Goal: Task Accomplishment & Management: Use online tool/utility

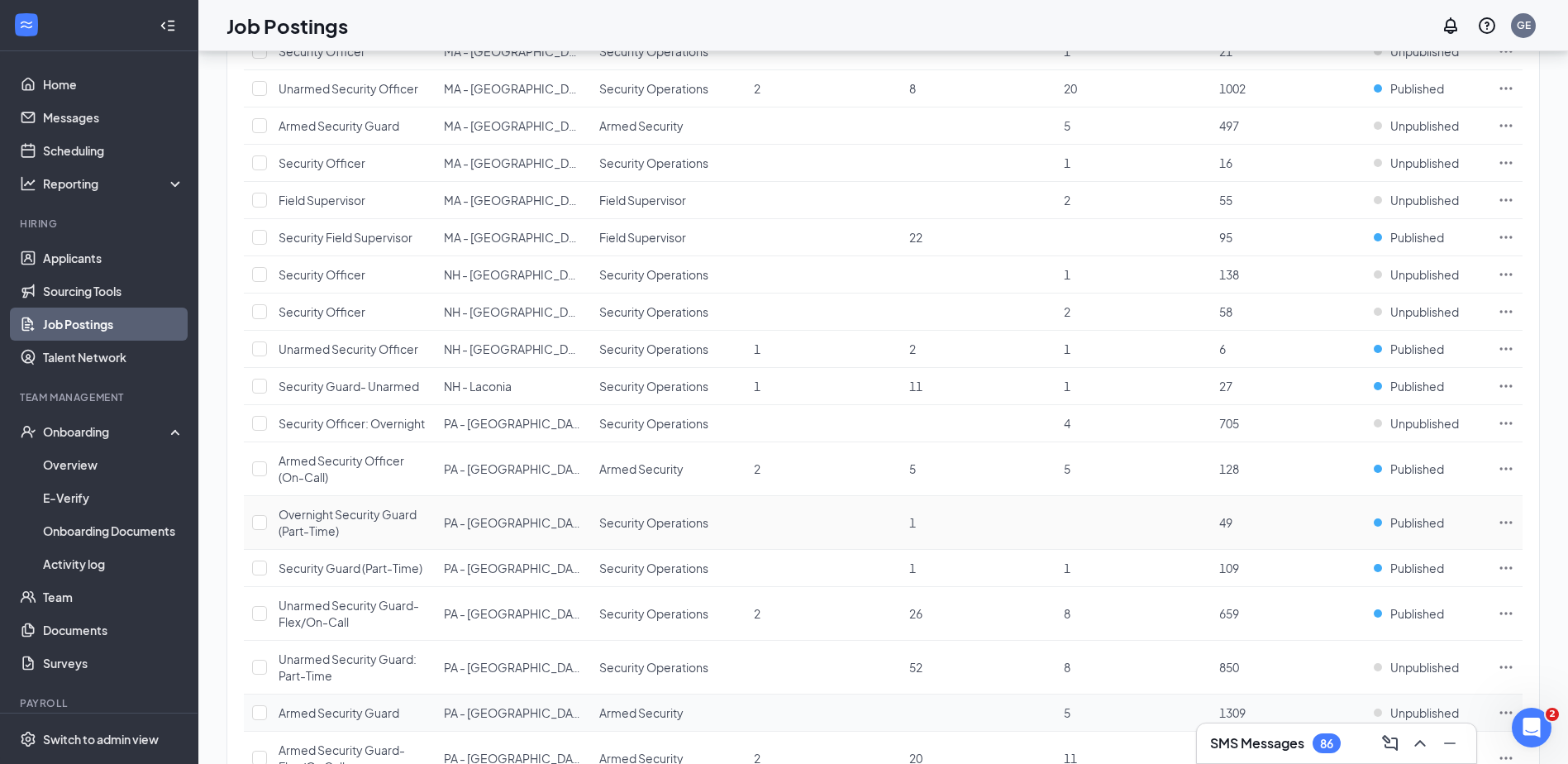
scroll to position [1899, 0]
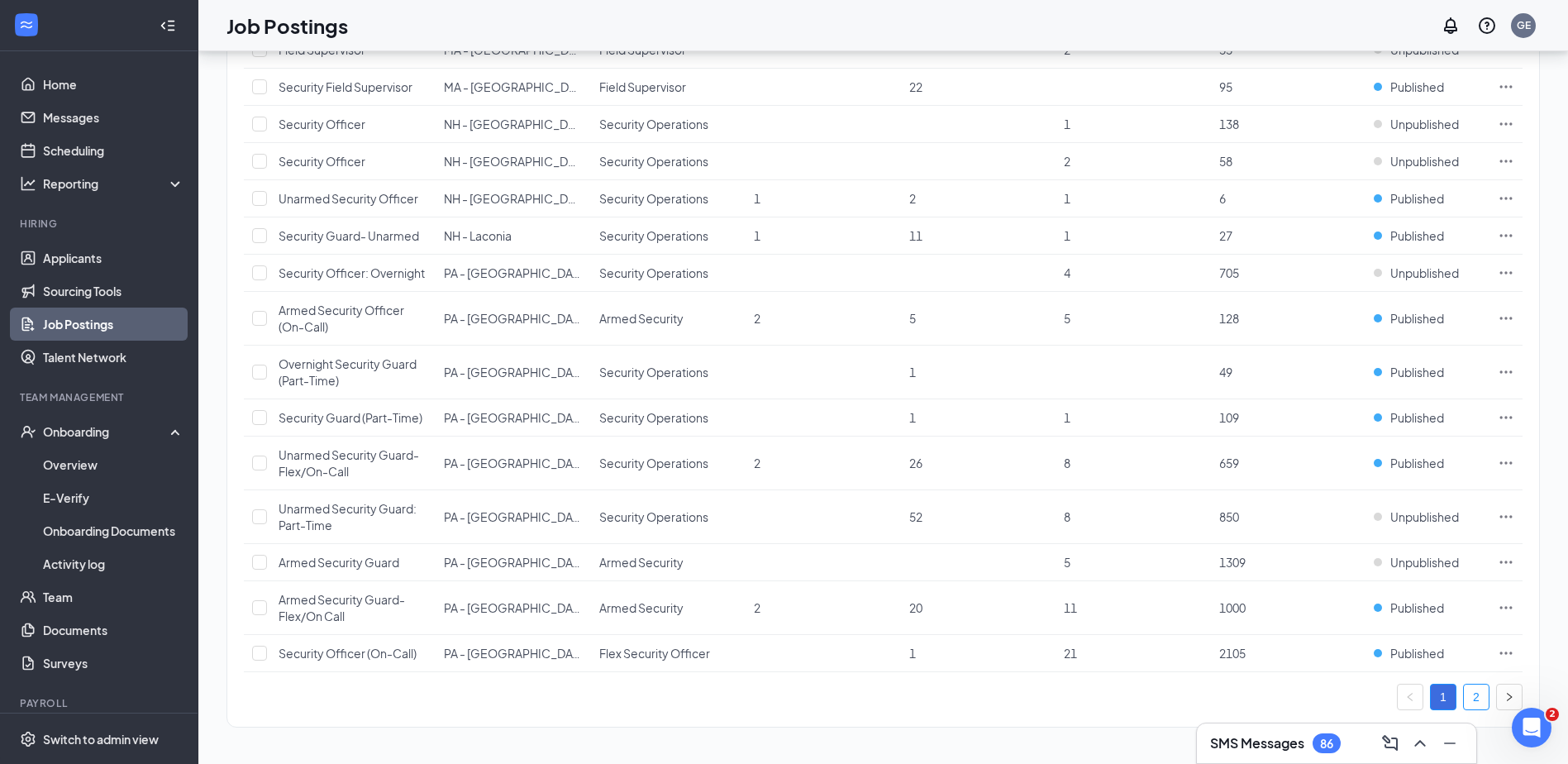
click at [1468, 695] on link "2" at bounding box center [1475, 696] width 25 height 25
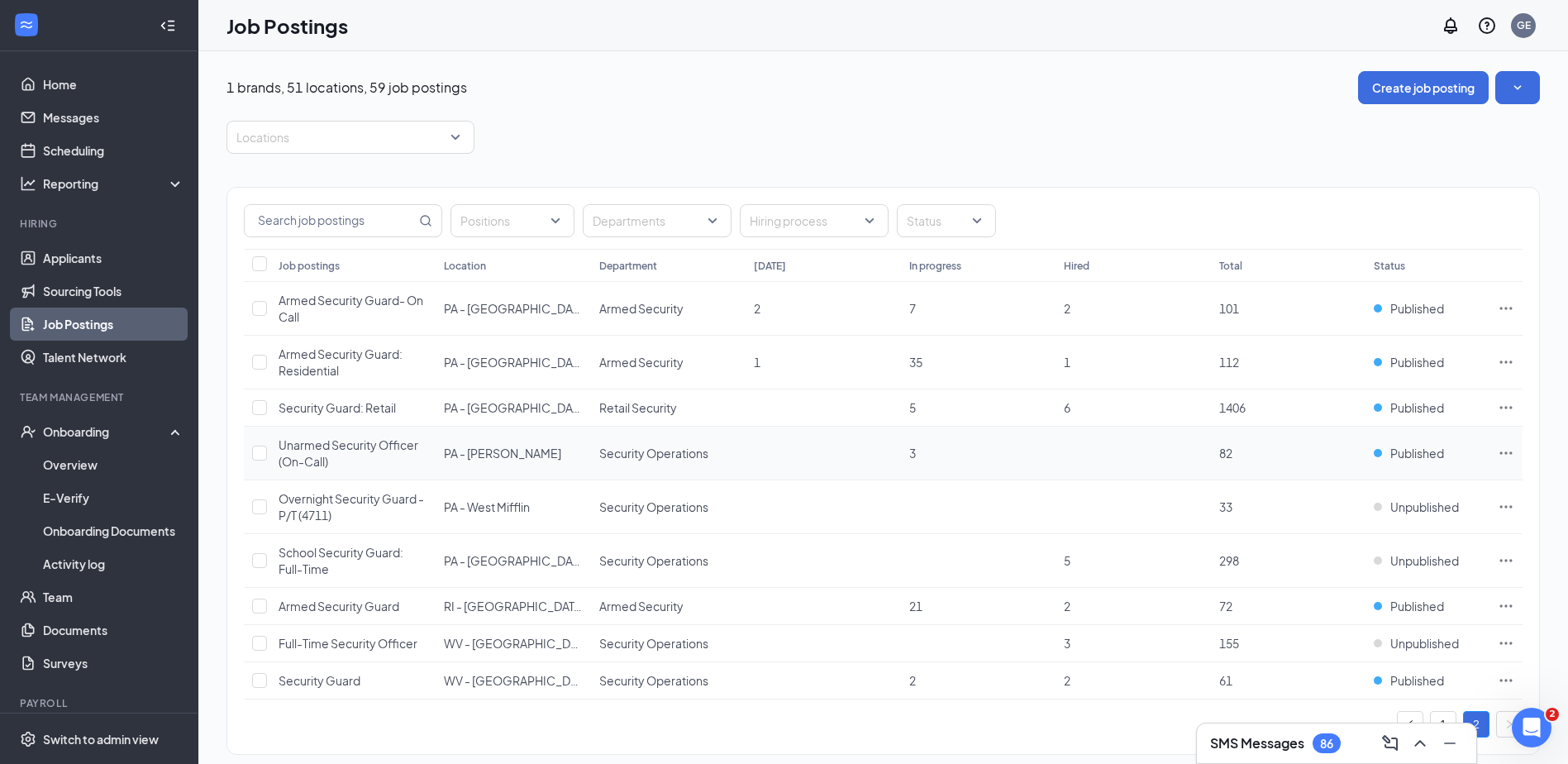
click at [1508, 451] on icon "Ellipses" at bounding box center [1505, 453] width 17 height 17
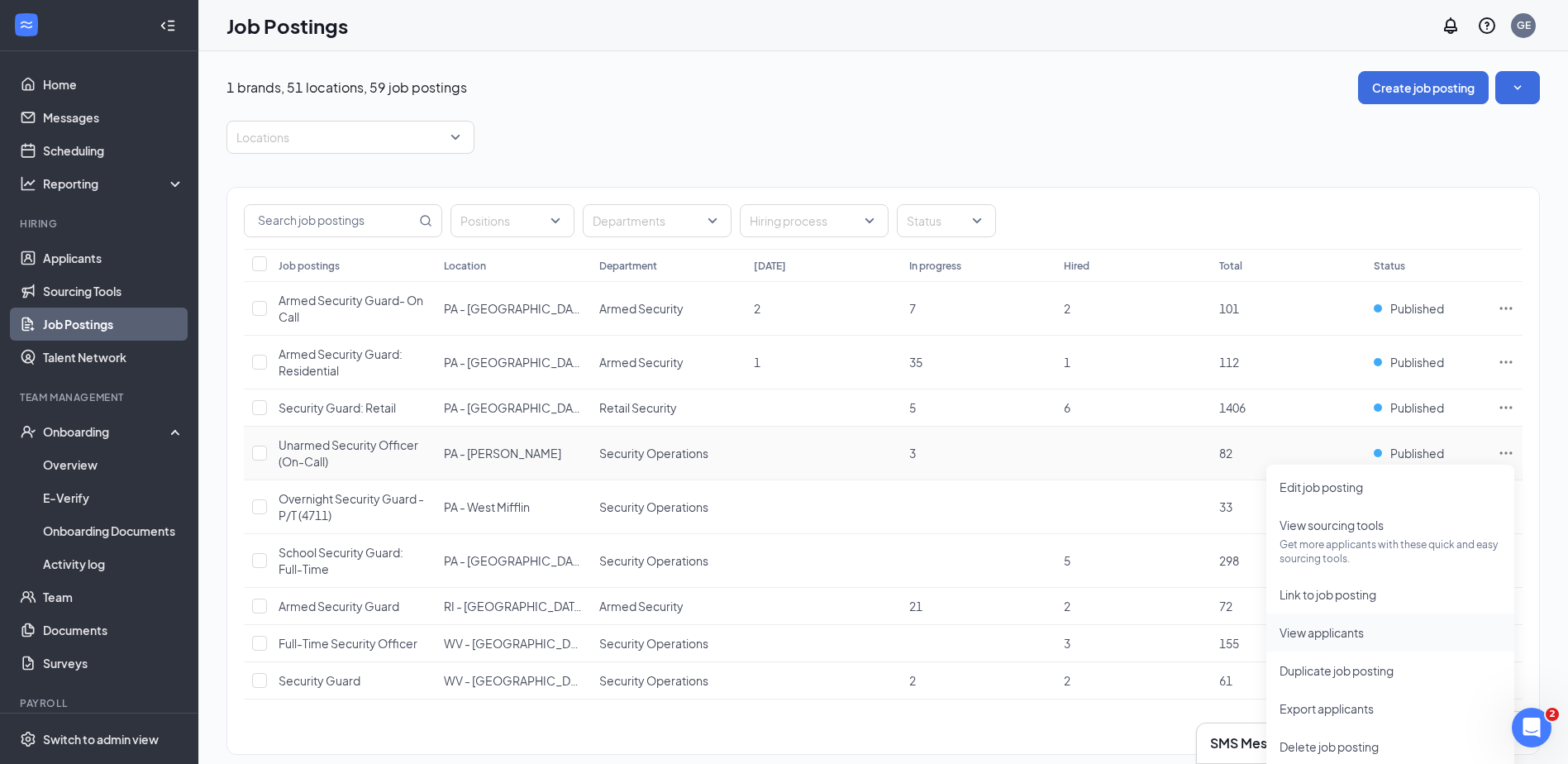
click at [1364, 636] on span "View applicants" at bounding box center [1321, 632] width 85 height 15
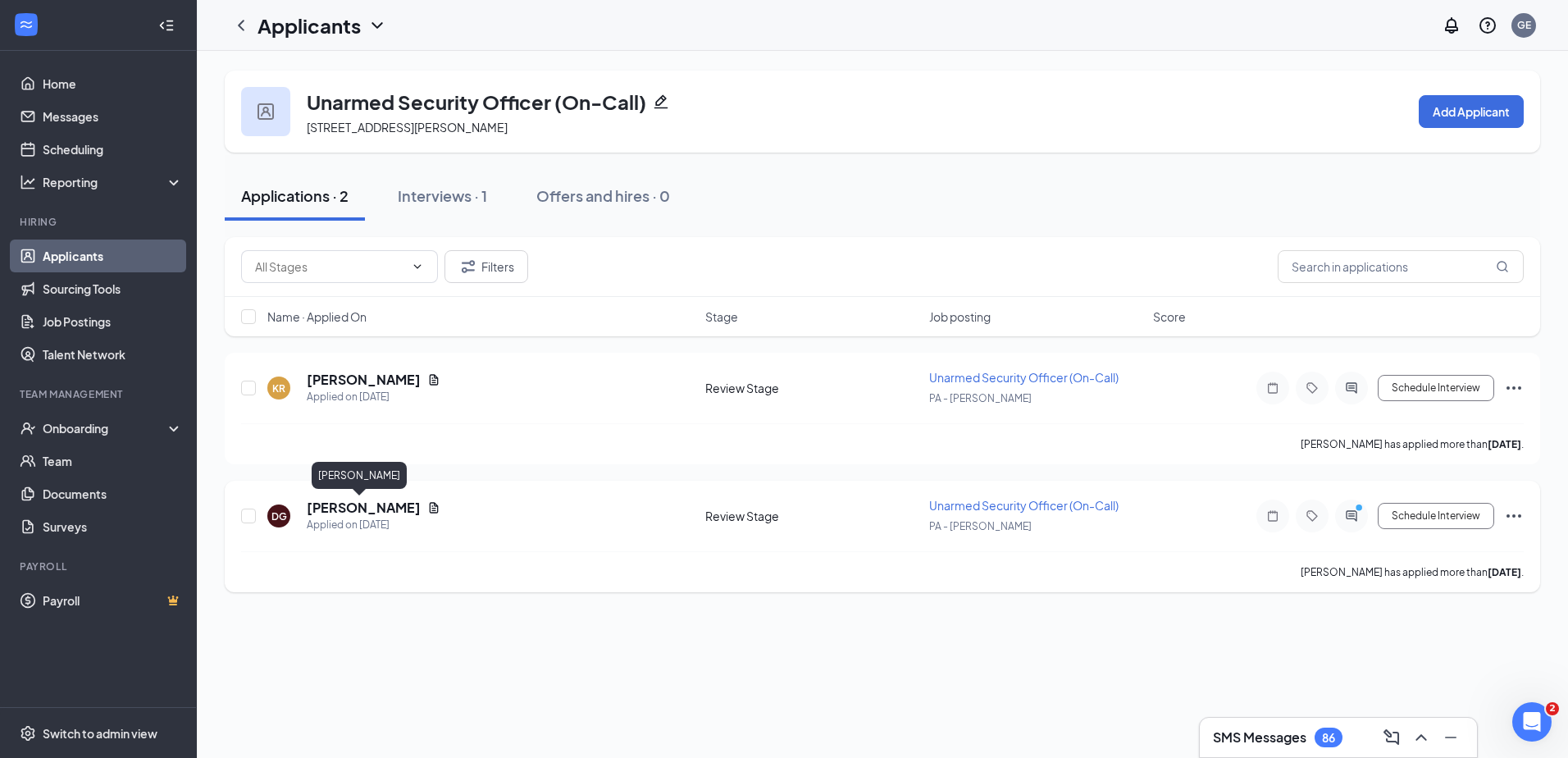
click at [366, 503] on h5 "[PERSON_NAME]" at bounding box center [363, 507] width 114 height 18
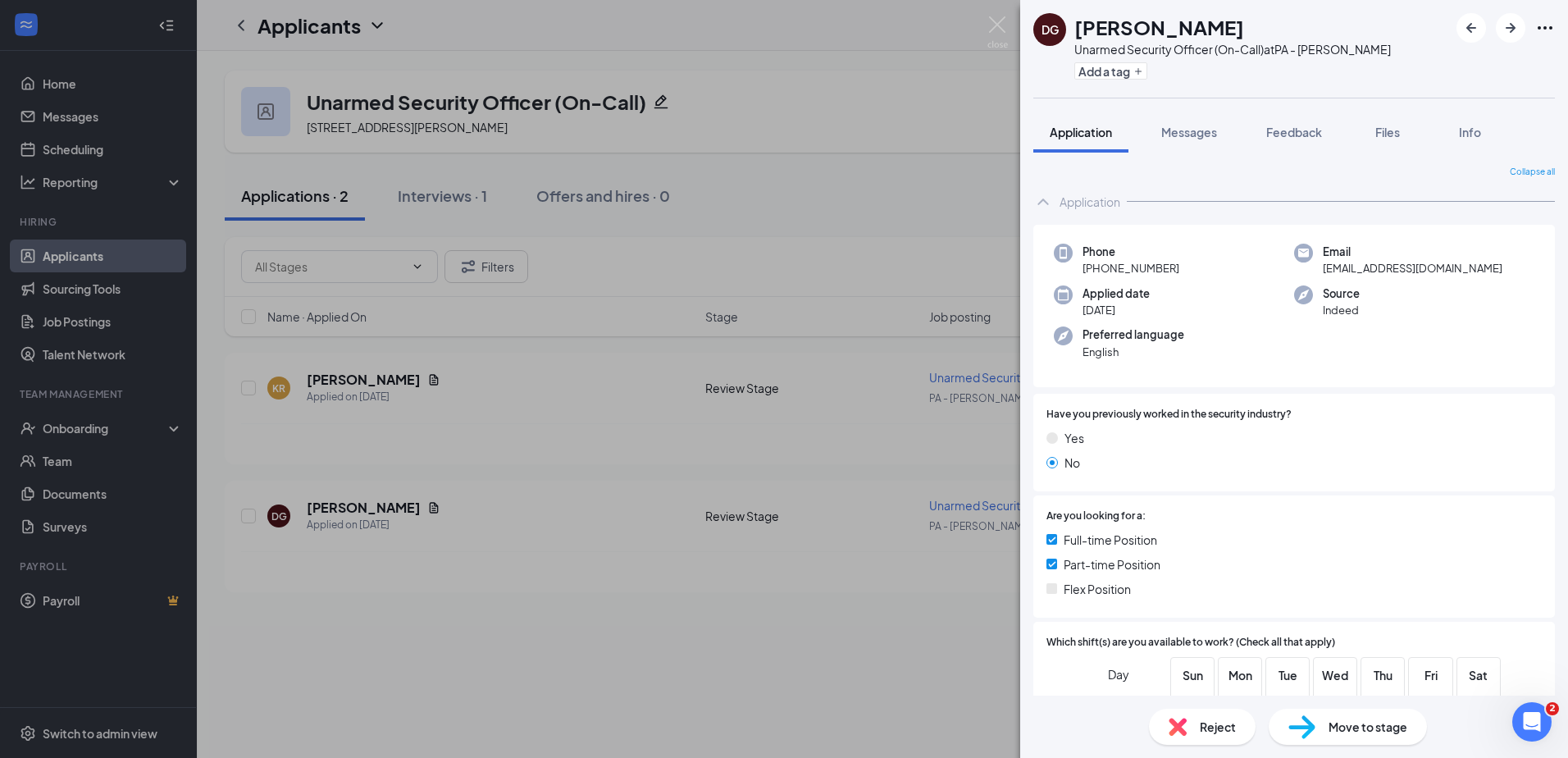
click at [1415, 307] on div "Source Indeed" at bounding box center [1414, 302] width 240 height 34
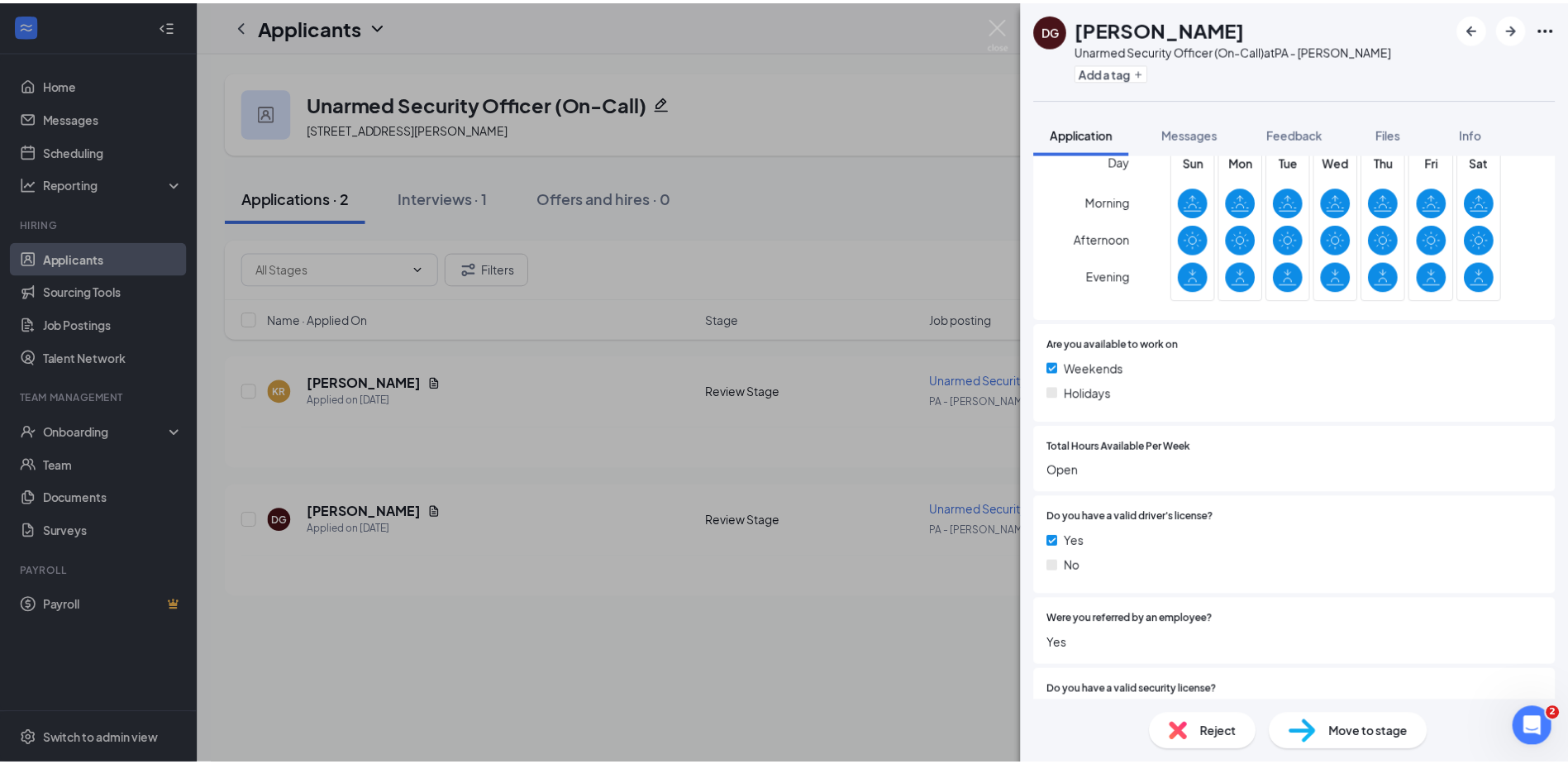
scroll to position [662, 0]
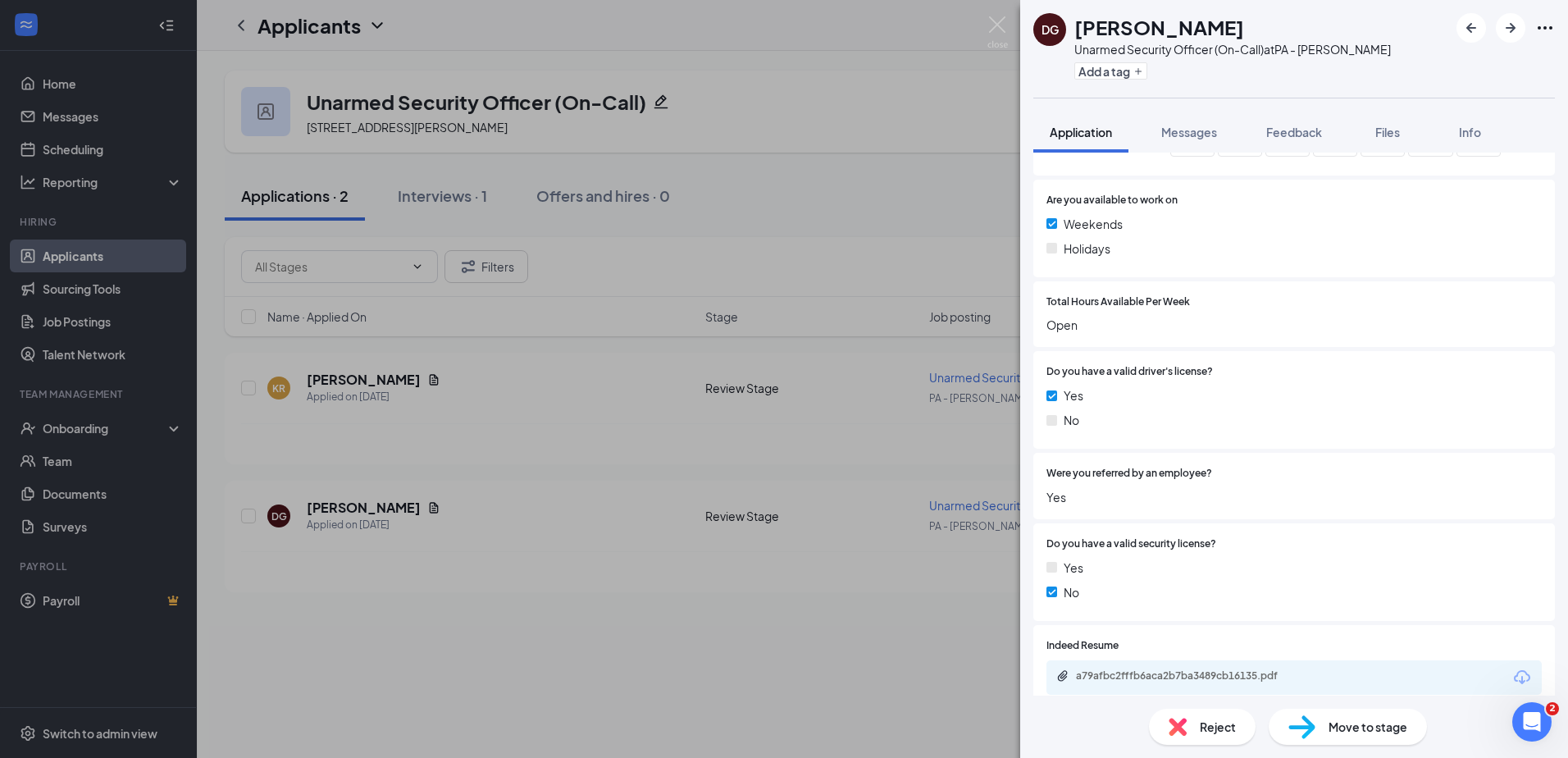
click at [1486, 674] on div "a79afbc2fffb6aca2b7ba3489cb16135.pdf" at bounding box center [1294, 677] width 496 height 35
click at [1218, 674] on div "a79afbc2fffb6aca2b7ba3489cb16135.pdf" at bounding box center [1191, 675] width 230 height 13
drag, startPoint x: 724, startPoint y: 558, endPoint x: 430, endPoint y: 111, distance: 535.0
click at [732, 528] on div "DG David Grager Unarmed Security Officer (On-Call) at PA - Tyrone Add a tag App…" at bounding box center [784, 379] width 1568 height 758
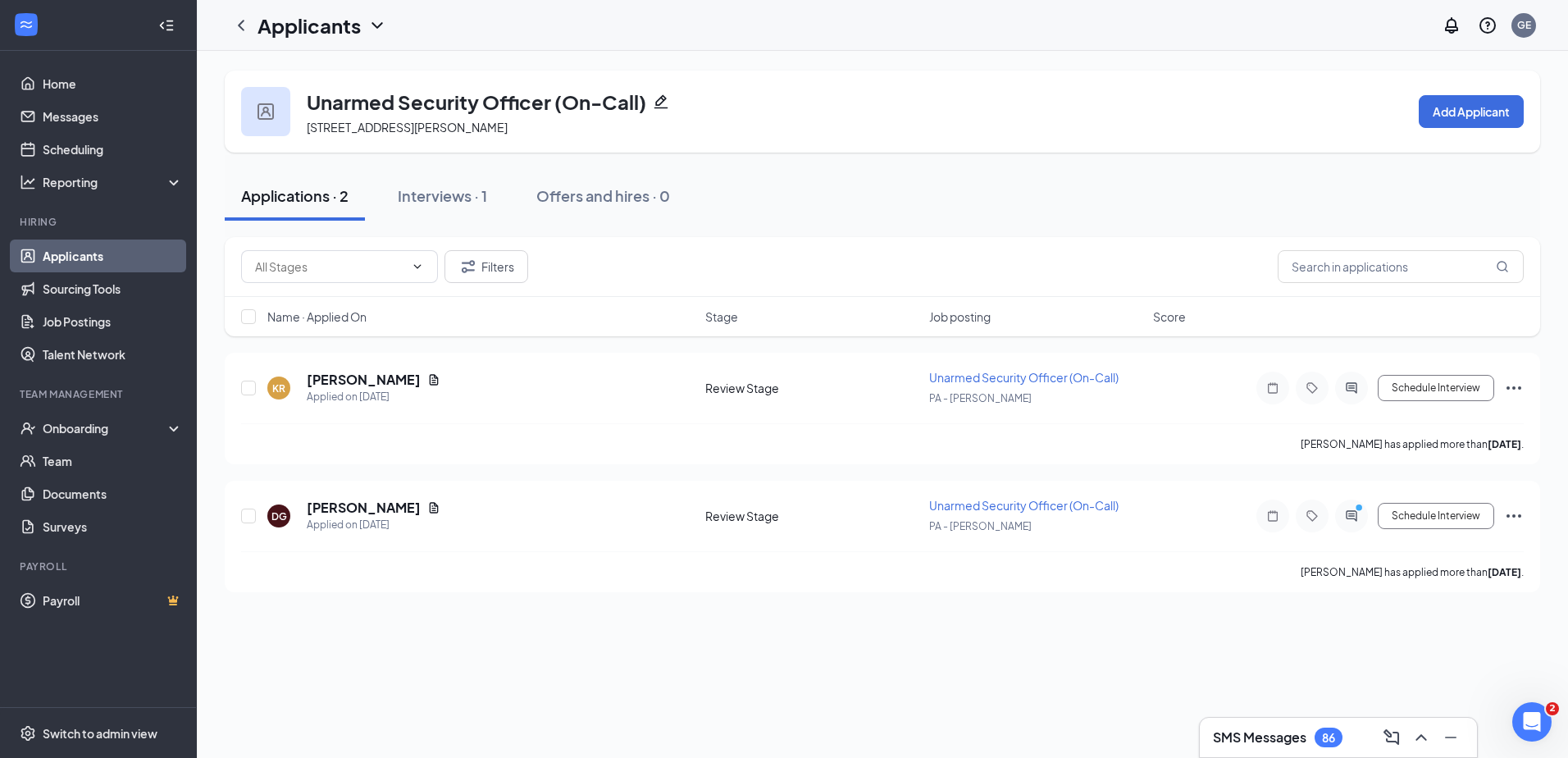
click at [167, 257] on link "Applicants" at bounding box center [113, 256] width 140 height 33
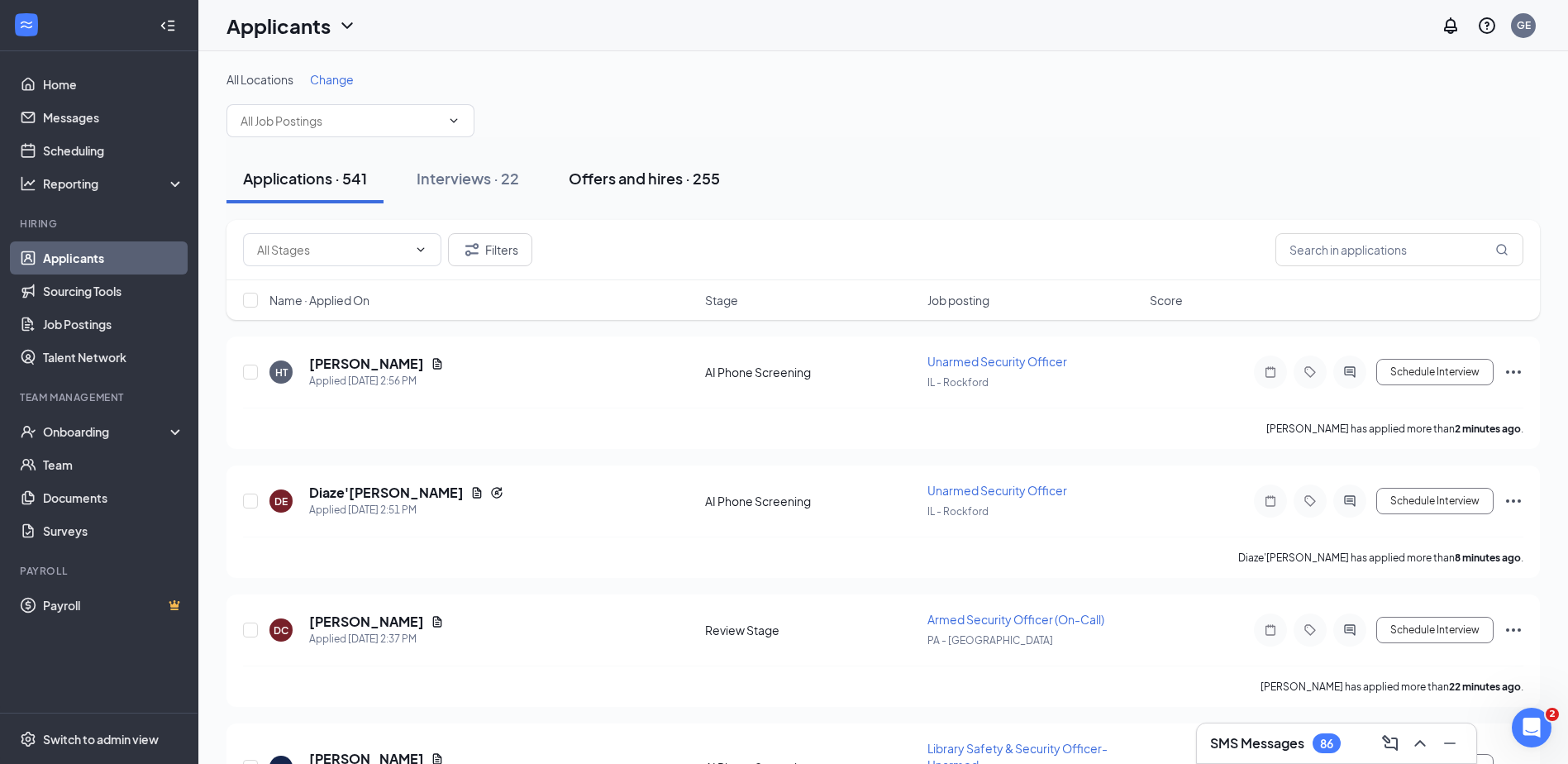
click at [679, 184] on div "Offers and hires · 255" at bounding box center [645, 178] width 151 height 21
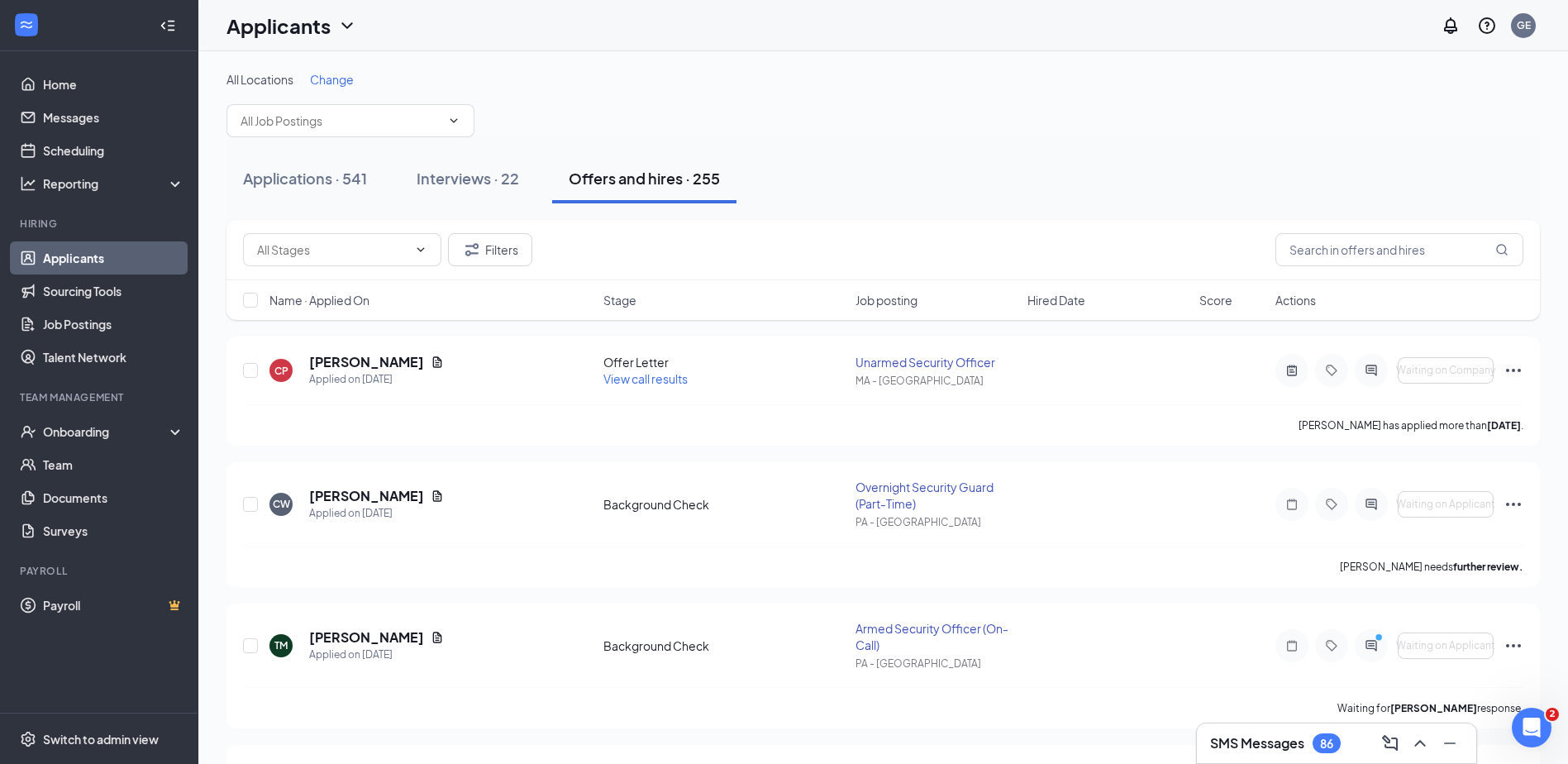
click at [1395, 267] on div "Filters" at bounding box center [883, 250] width 1313 height 61
click at [1395, 255] on input "text" at bounding box center [1399, 249] width 248 height 33
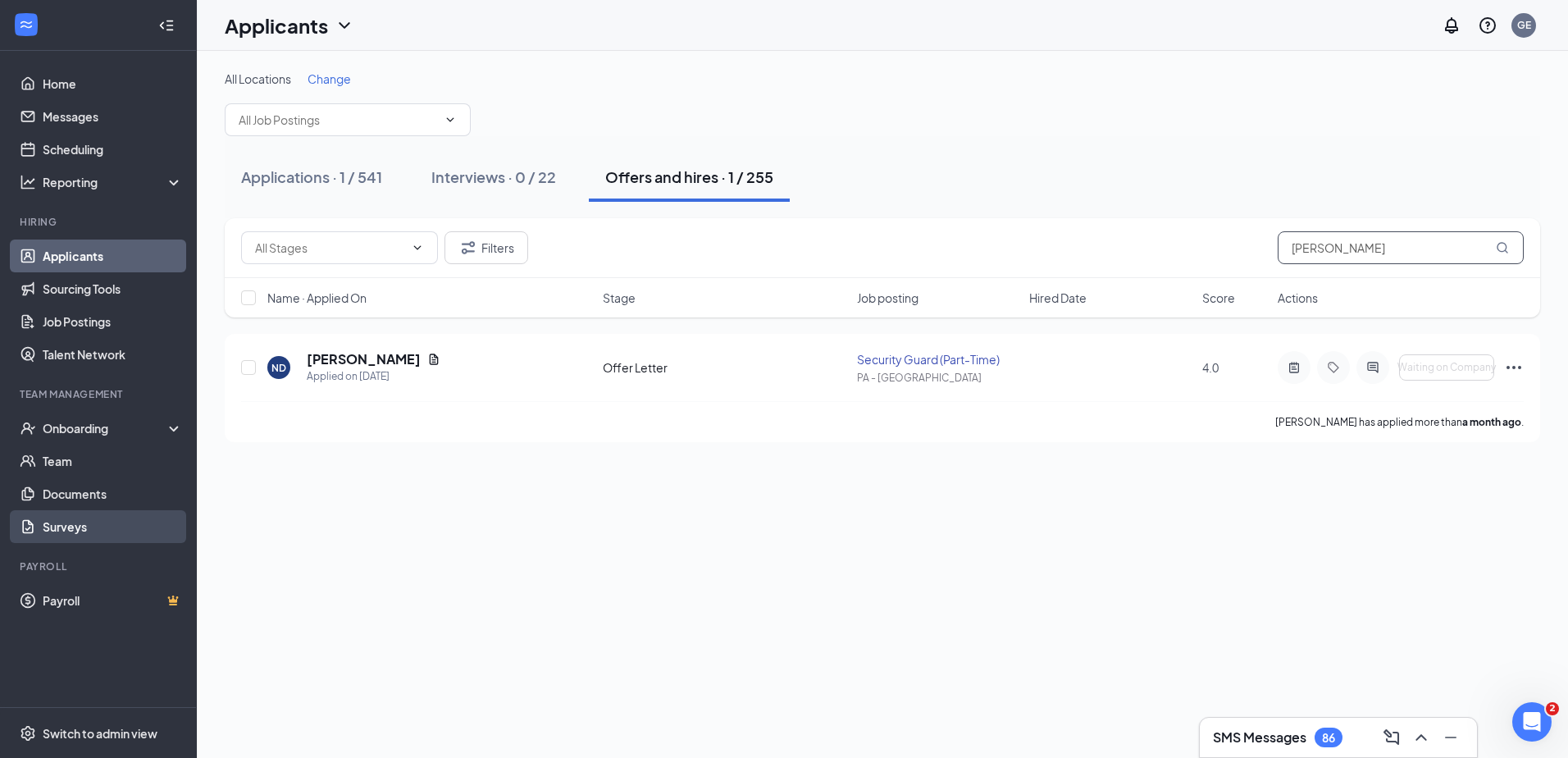
type input "dill"
